Goal: Check status: Check status

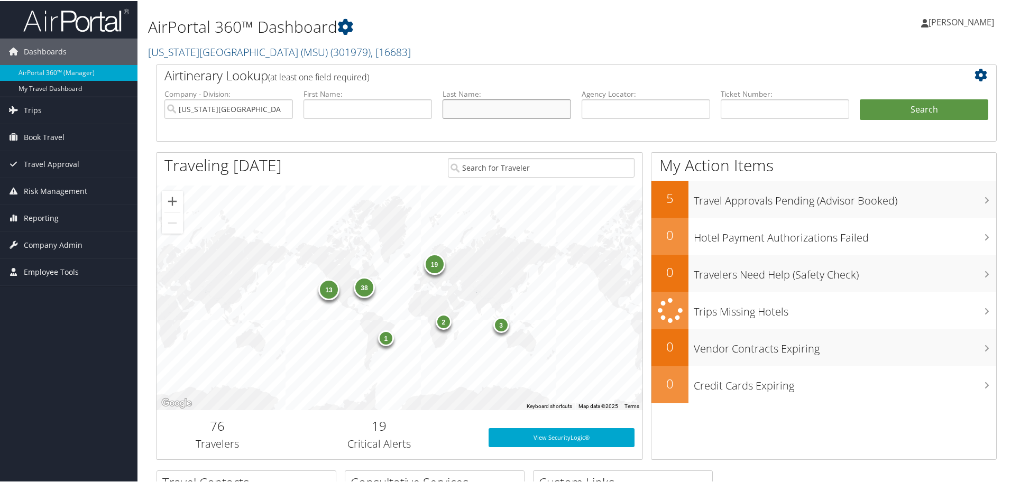
click at [486, 109] on input "text" at bounding box center [507, 108] width 128 height 20
type input "november"
click at [896, 104] on button "Search" at bounding box center [924, 108] width 128 height 21
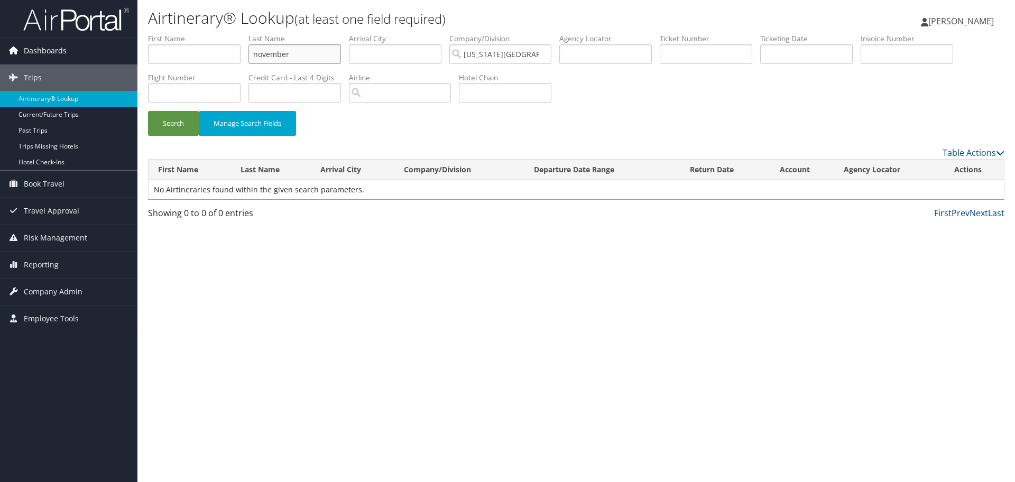
drag, startPoint x: 302, startPoint y: 58, endPoint x: 131, endPoint y: 61, distance: 171.3
click at [133, 61] on div "Dashboards AirPortal 360™ (Manager) My Travel Dashboard Trips Airtinerary® Look…" at bounding box center [507, 241] width 1015 height 482
click at [148, 111] on button "Search" at bounding box center [173, 123] width 51 height 25
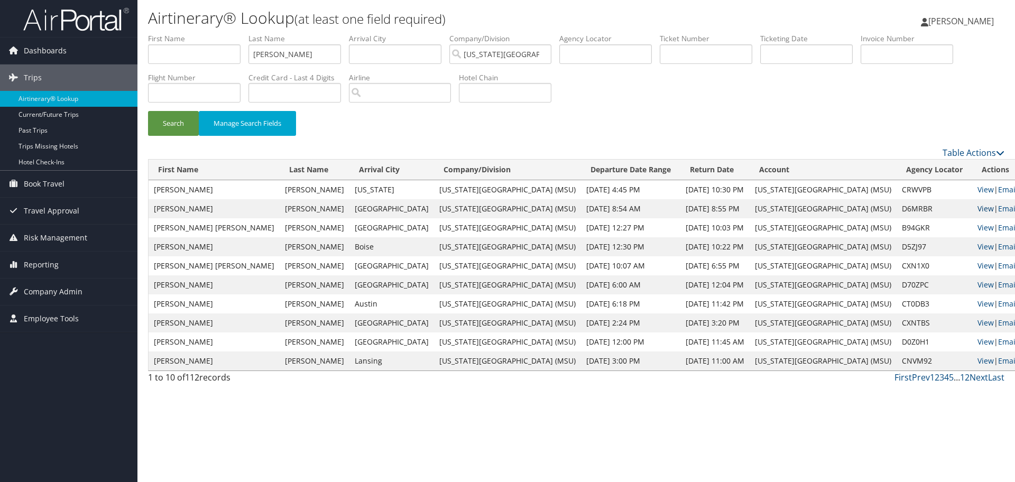
click at [978, 209] on link "View" at bounding box center [986, 209] width 16 height 10
drag, startPoint x: 297, startPoint y: 52, endPoint x: 142, endPoint y: 52, distance: 155.5
click at [148, 52] on form "First Name Last Name johnson Departure City Arrival City Company/Division Michi…" at bounding box center [576, 89] width 857 height 113
click at [148, 111] on button "Search" at bounding box center [173, 123] width 51 height 25
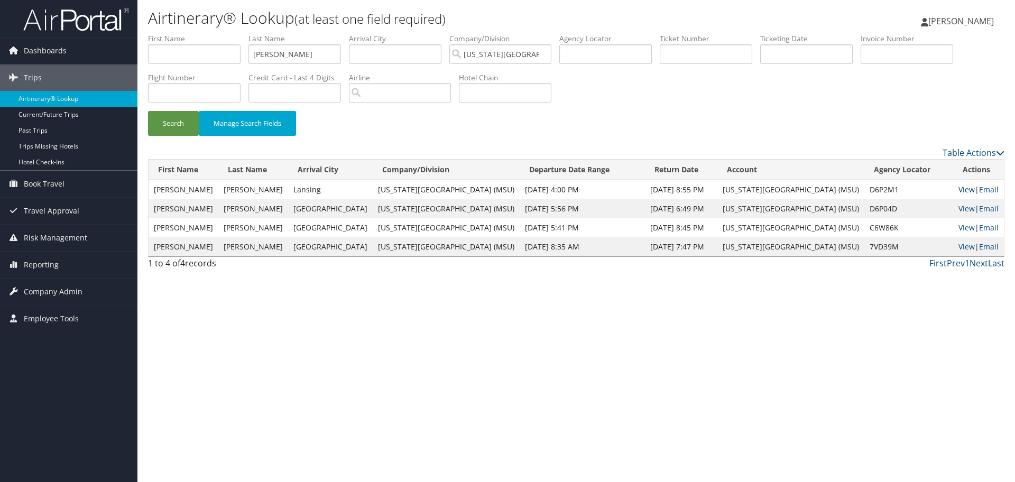
click at [963, 190] on link "View" at bounding box center [967, 190] width 16 height 10
drag, startPoint x: 304, startPoint y: 57, endPoint x: 138, endPoint y: 54, distance: 165.5
click at [148, 54] on form "First Name Last Name nadimpalli Departure City Arrival City Company/Division Mi…" at bounding box center [576, 89] width 857 height 113
click at [148, 111] on button "Search" at bounding box center [173, 123] width 51 height 25
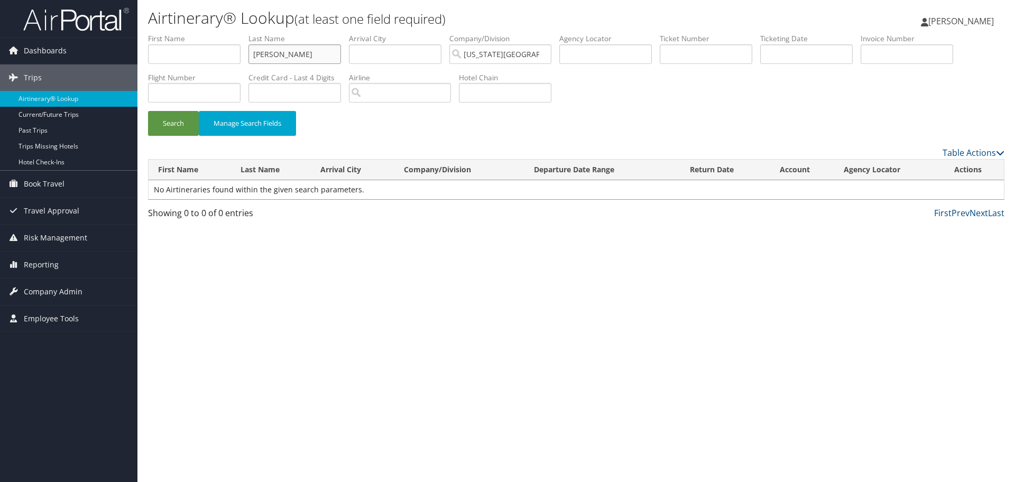
click at [148, 111] on button "Search" at bounding box center [173, 123] width 51 height 25
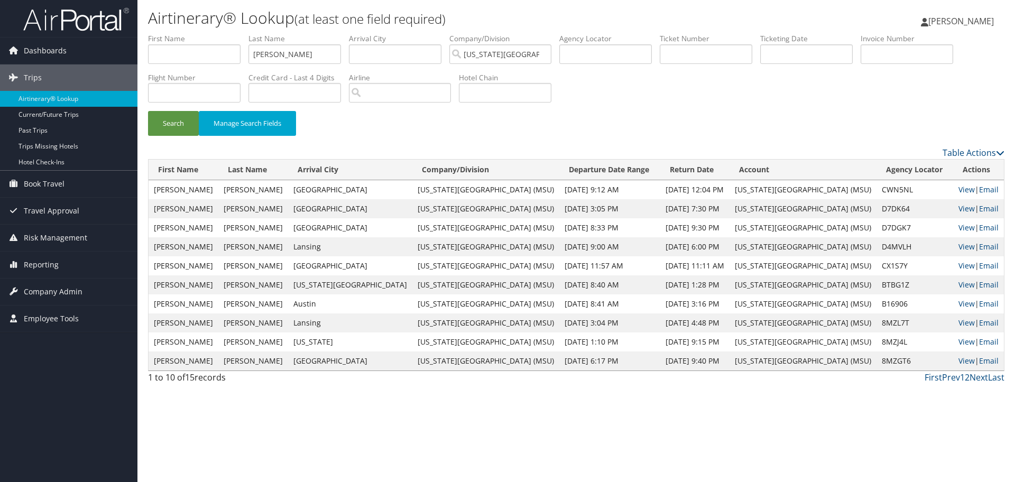
click at [959, 195] on td "View | Email" at bounding box center [978, 189] width 51 height 19
click at [959, 190] on link "View" at bounding box center [967, 190] width 16 height 10
click at [962, 208] on link "View" at bounding box center [967, 209] width 16 height 10
click at [963, 225] on link "View" at bounding box center [967, 228] width 16 height 10
drag, startPoint x: 300, startPoint y: 47, endPoint x: 159, endPoint y: 46, distance: 140.7
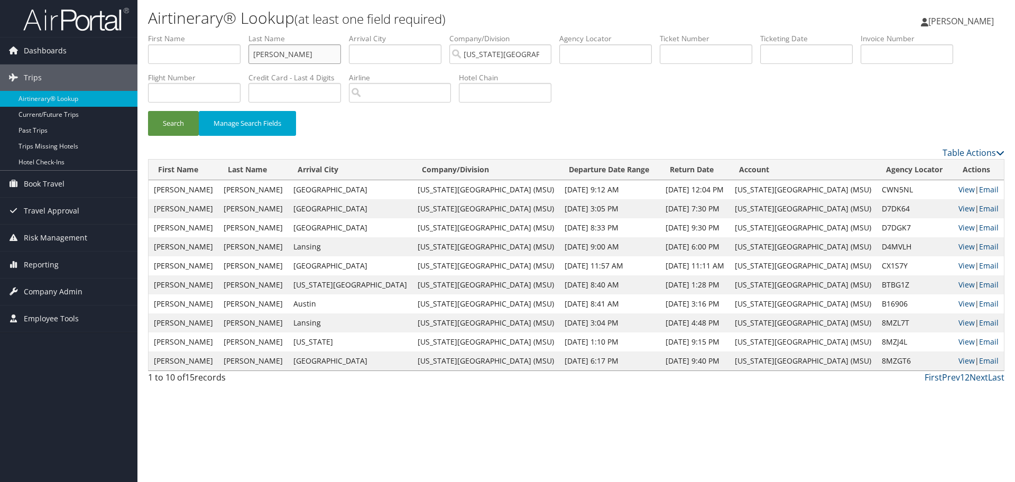
click at [160, 33] on ul "First Name Last Name tripi Departure City Arrival City Company/Division Michiga…" at bounding box center [576, 33] width 857 height 0
type input "obrien"
click at [148, 111] on button "Search" at bounding box center [173, 123] width 51 height 25
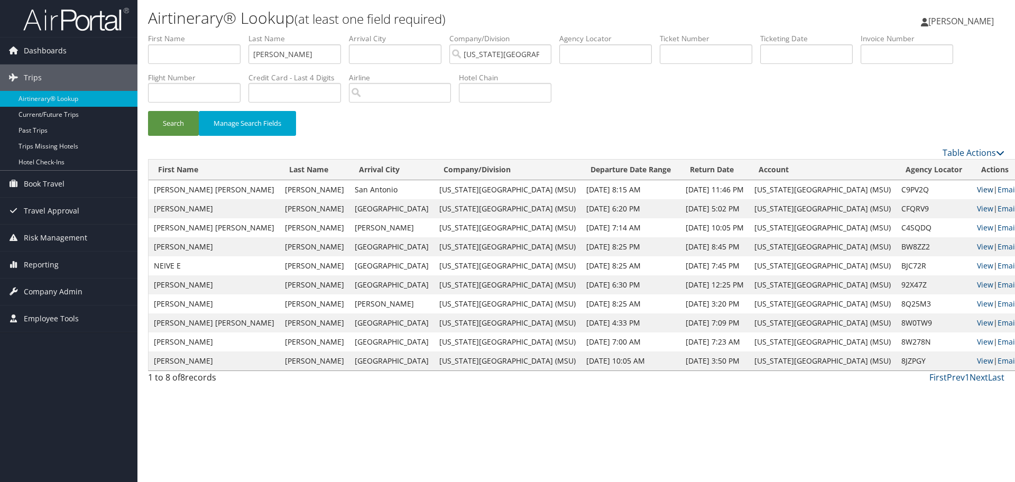
click at [972, 189] on td "View | Email" at bounding box center [997, 189] width 51 height 19
click at [977, 190] on link "View" at bounding box center [985, 190] width 16 height 10
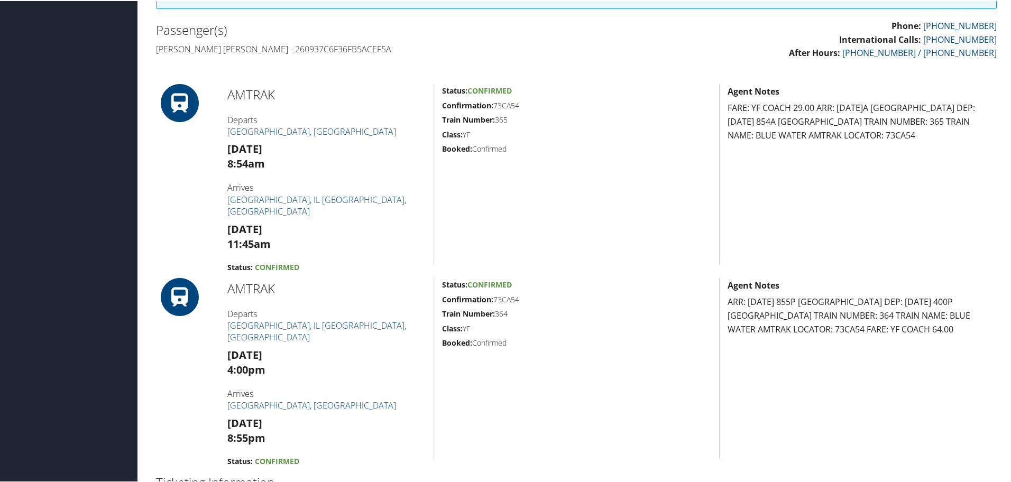
scroll to position [733, 0]
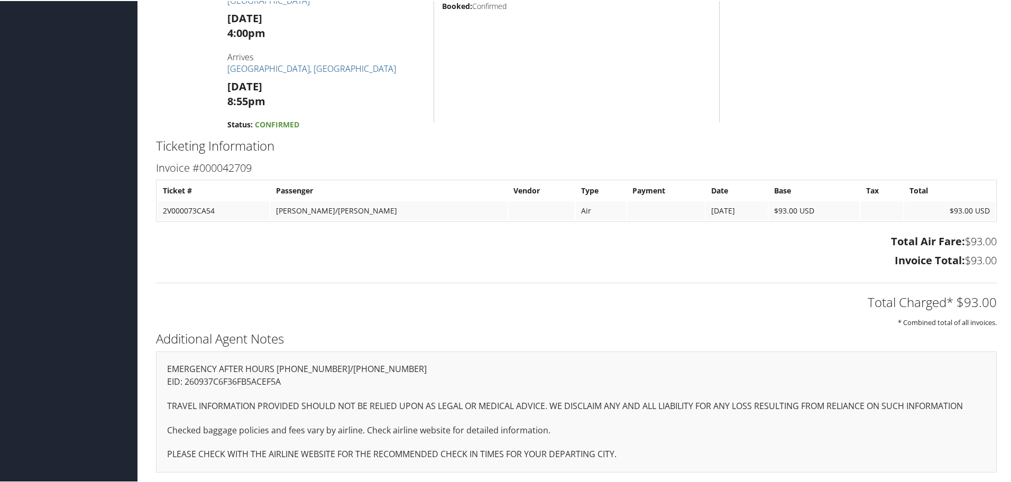
click at [254, 381] on p "EID: 260937C6F36FB5ACEF5A" at bounding box center [576, 381] width 819 height 14
copy p "260937C6F36FB5ACEF5A"
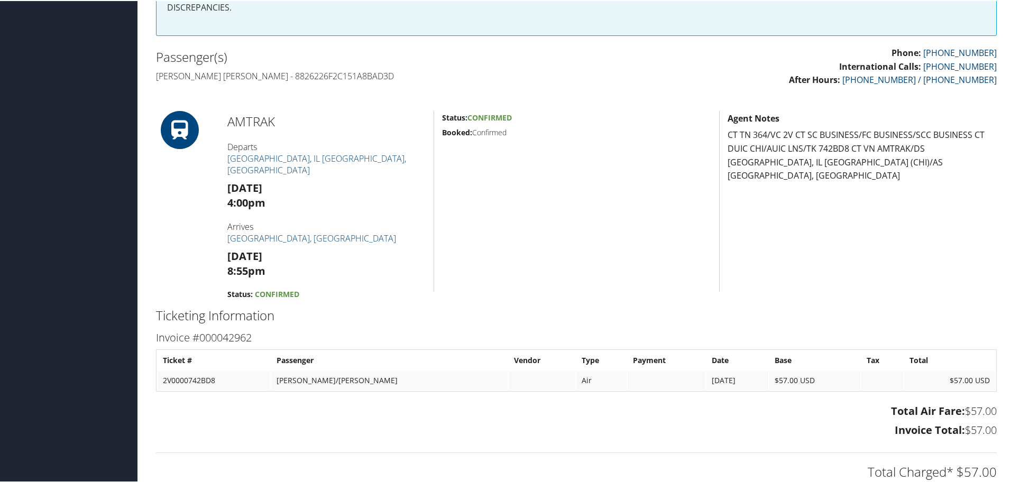
scroll to position [526, 0]
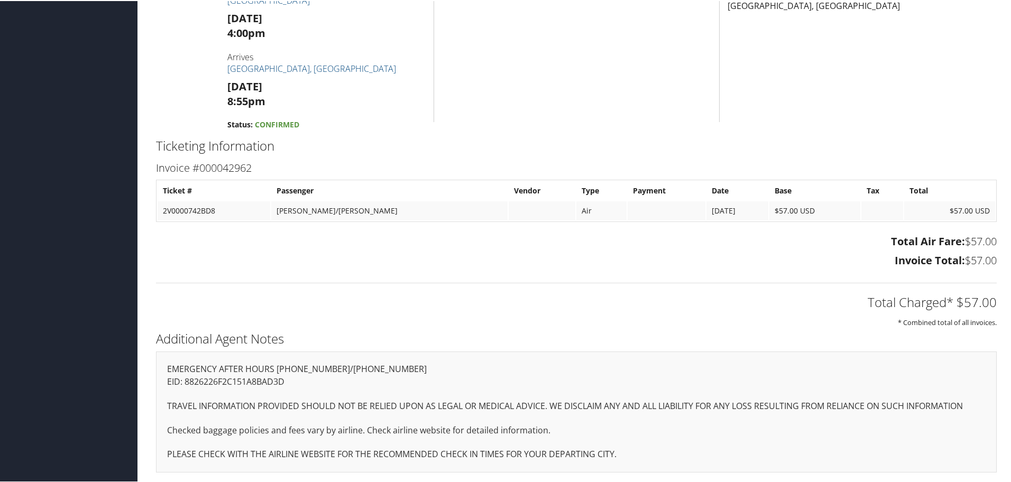
click at [243, 386] on p "EID: 8826226F2C151A8BAD3D" at bounding box center [576, 381] width 819 height 14
copy p "8826226F2C151A8BAD3D"
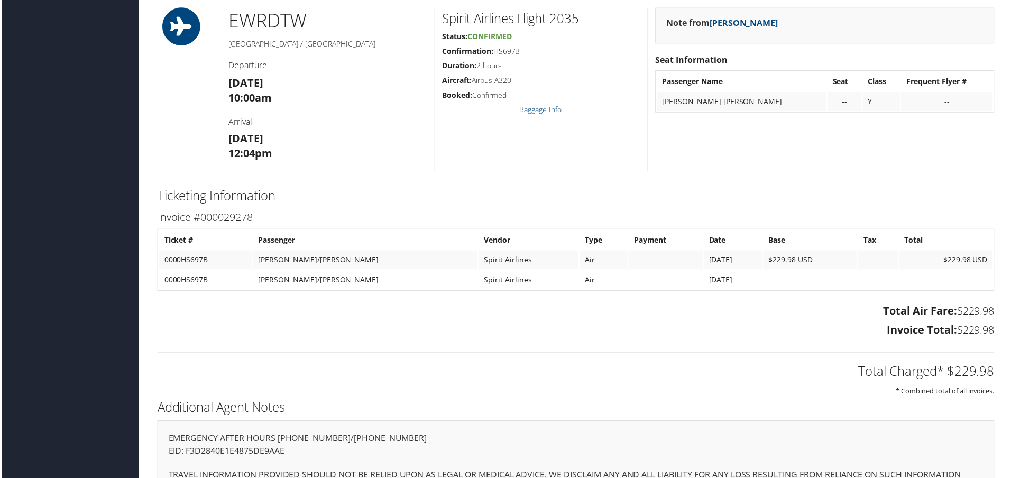
scroll to position [912, 0]
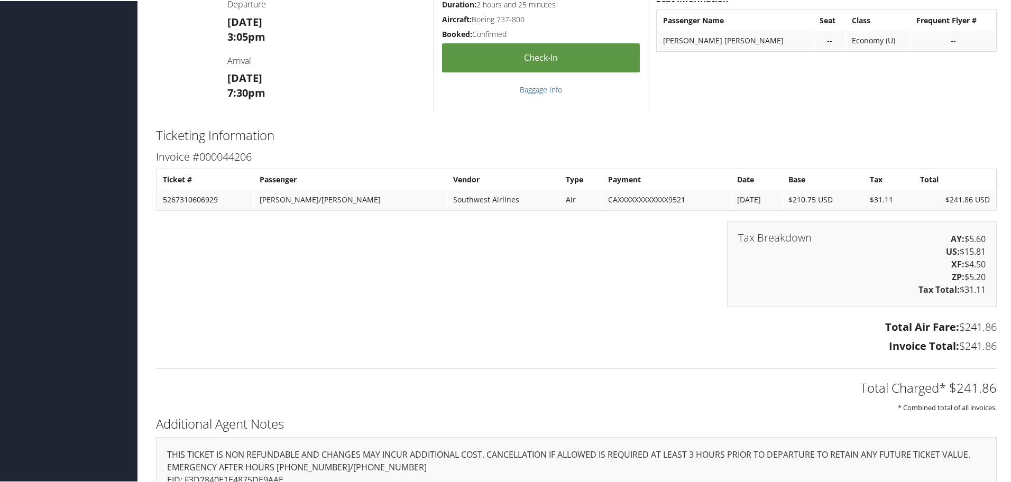
scroll to position [642, 0]
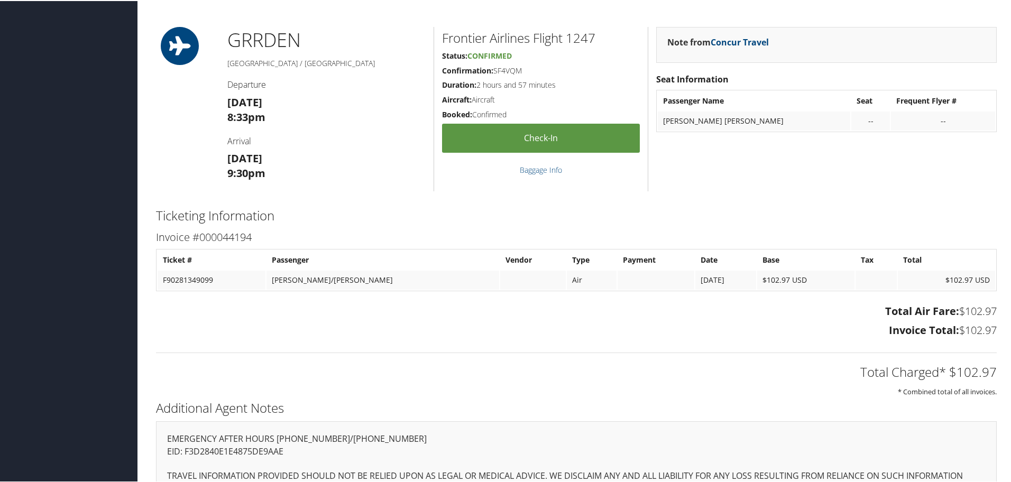
scroll to position [533, 0]
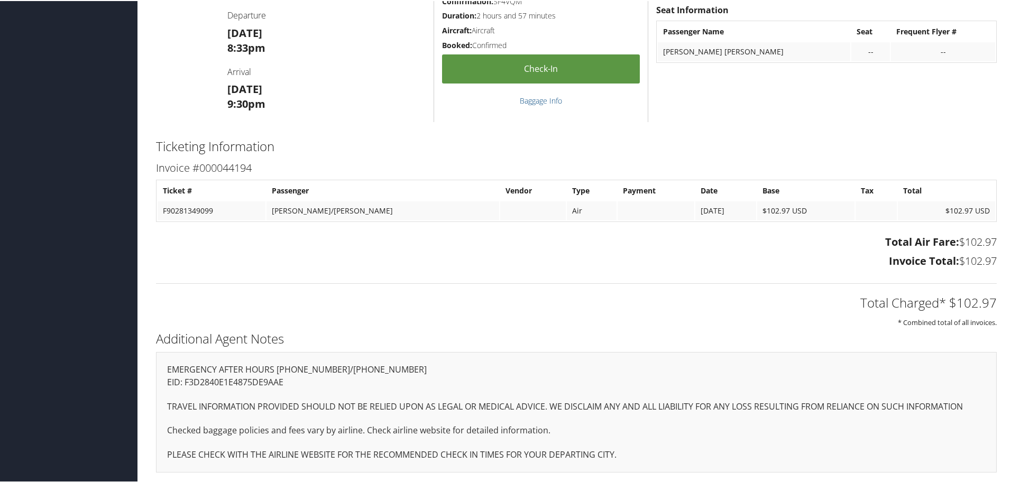
click at [222, 384] on p "EID: F3D2840E1E4875DE9AAE" at bounding box center [576, 382] width 819 height 14
copy p "F3D2840E1E4875DE9AAE"
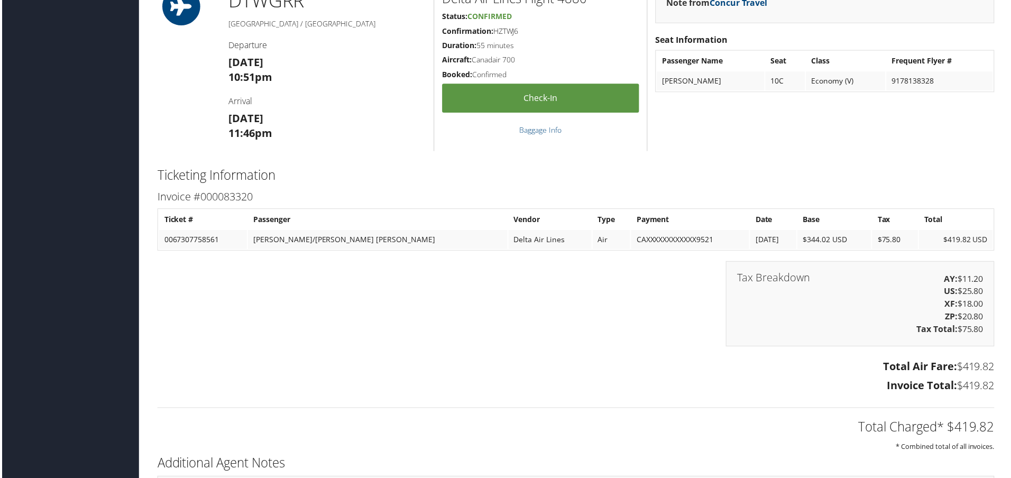
scroll to position [1400, 0]
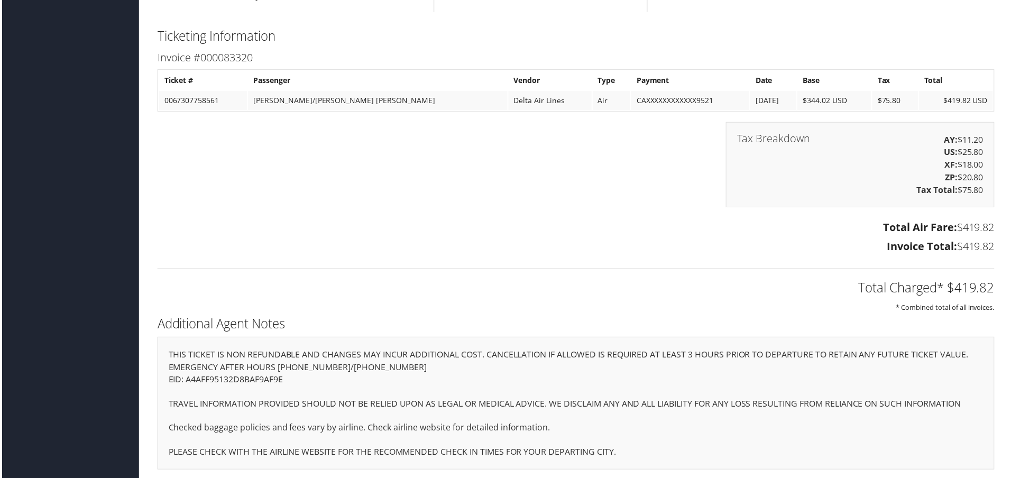
click at [245, 381] on p "EID: A4AFF95132D8BAF9AF9E" at bounding box center [576, 382] width 819 height 14
copy p "A4AFF95132D8BAF9AF9E"
